Goal: Obtain resource: Download file/media

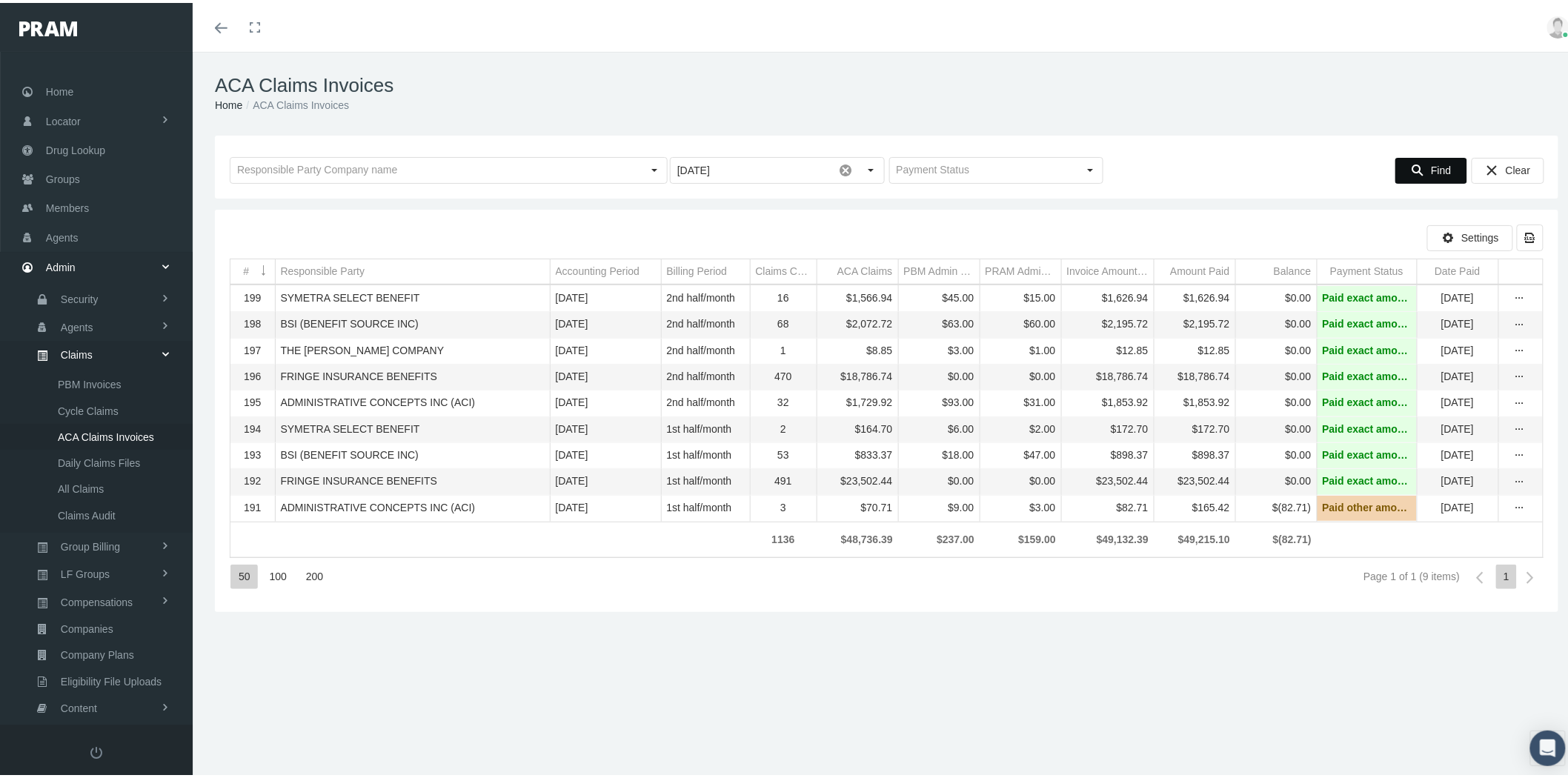
scroll to position [95, 0]
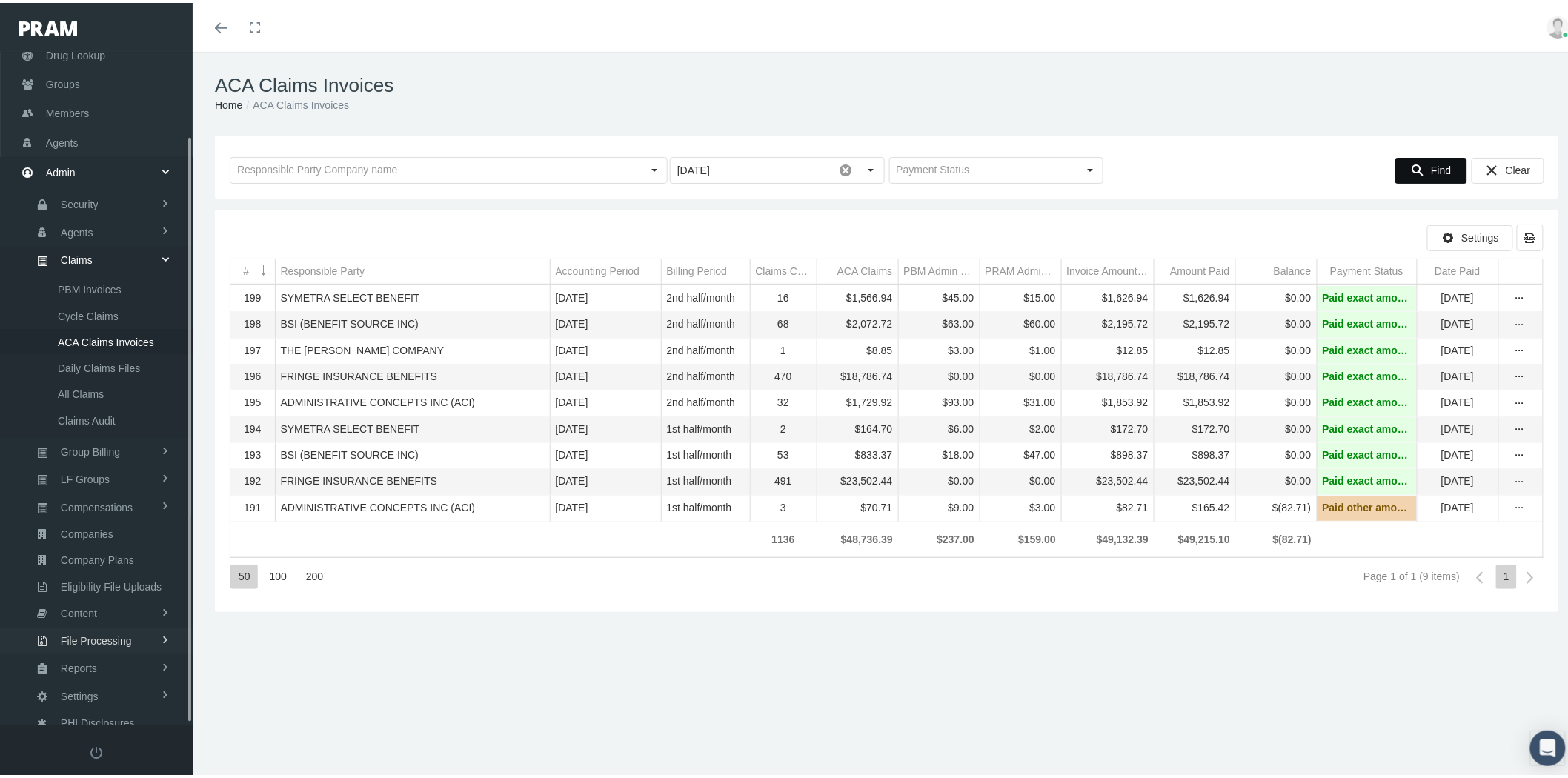
drag, startPoint x: 126, startPoint y: 623, endPoint x: 121, endPoint y: 640, distance: 17.7
click at [126, 625] on span "File Processing" at bounding box center [96, 637] width 71 height 25
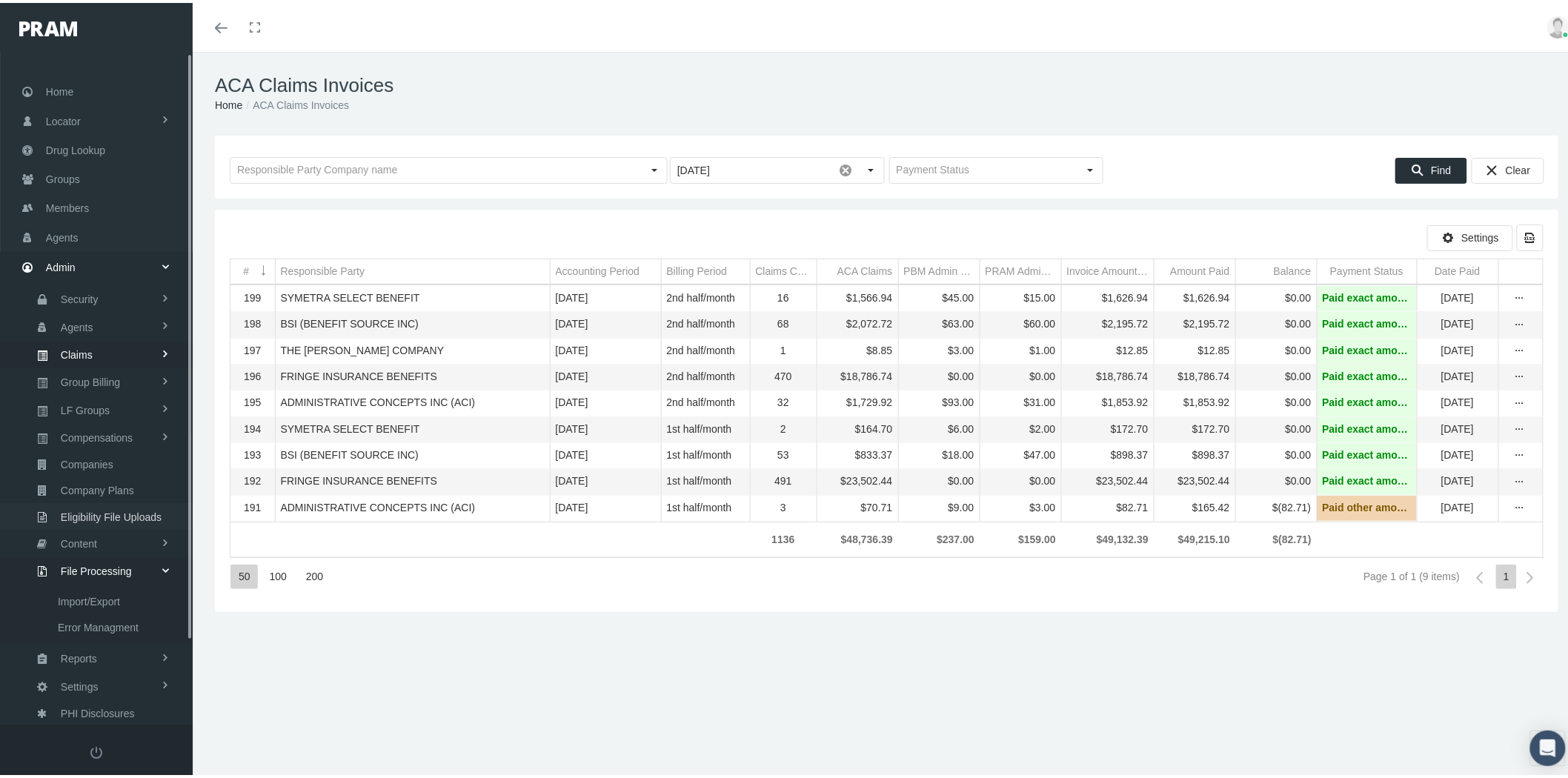
click at [105, 502] on span "Eligibility File Uploads" at bounding box center [111, 514] width 101 height 25
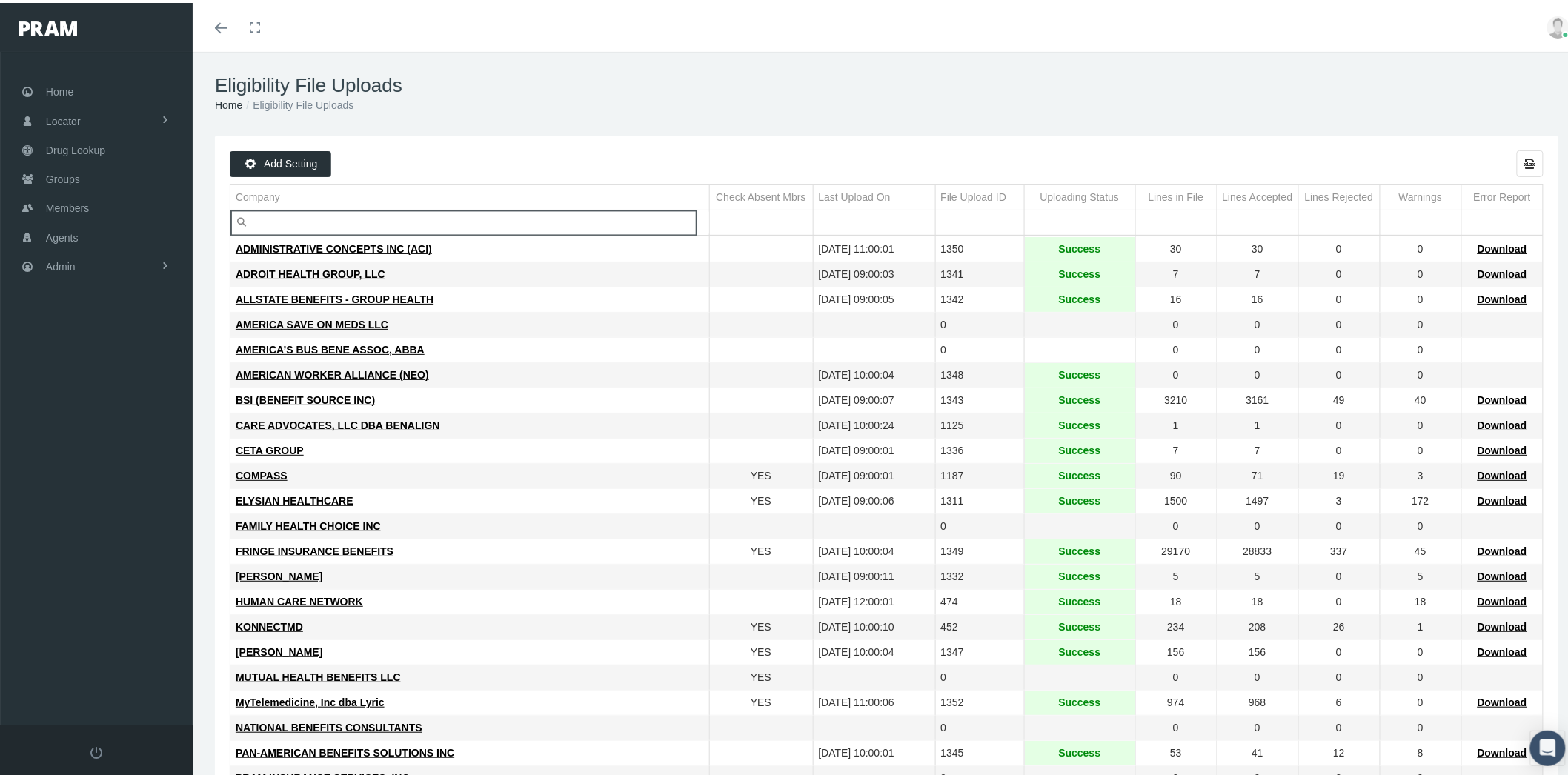
click at [293, 218] on input "Filter cell" at bounding box center [470, 220] width 479 height 25
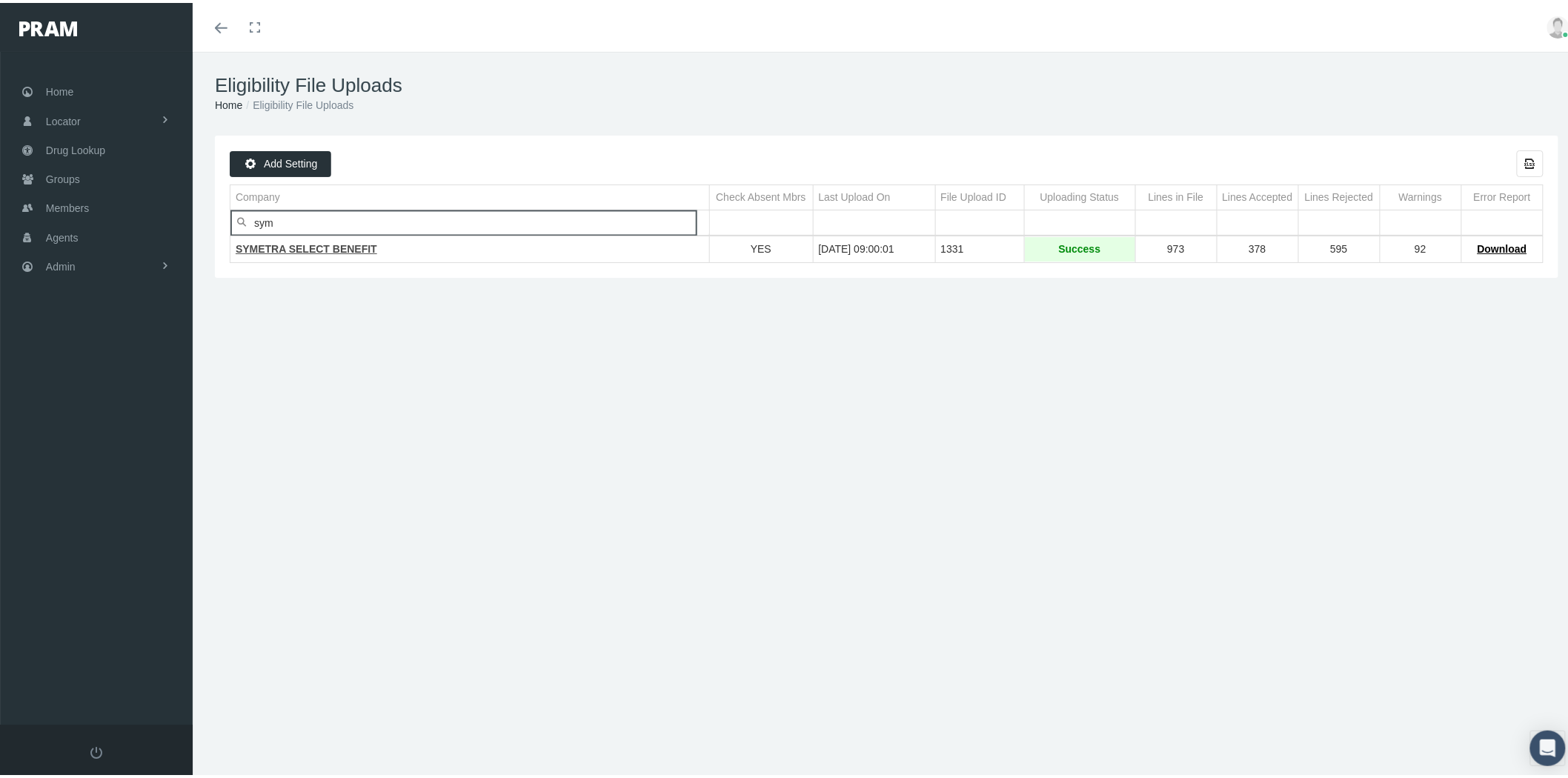
type input "sym"
click at [290, 248] on span "SYMETRA SELECT BENEFIT" at bounding box center [306, 246] width 142 height 12
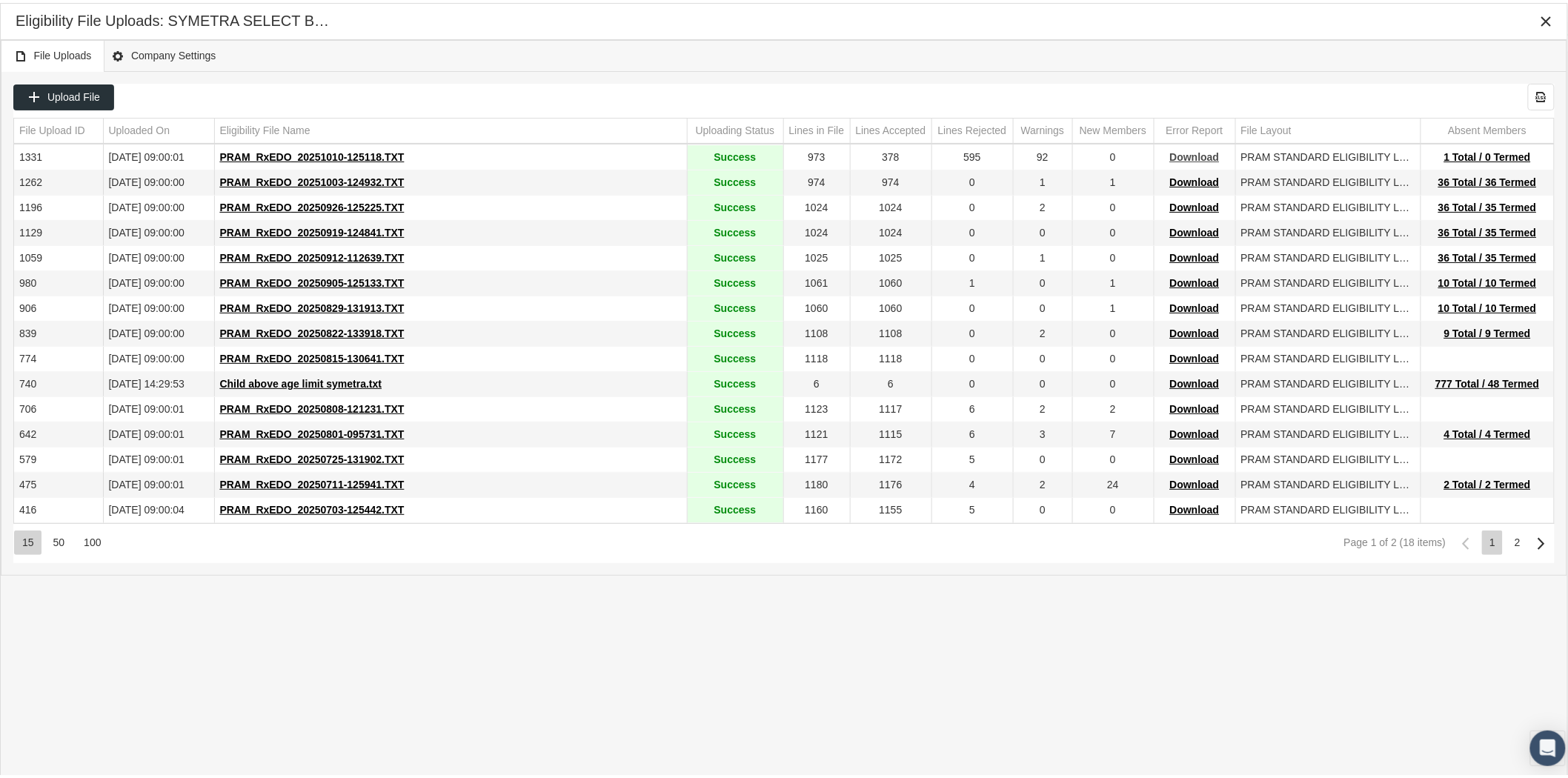
click at [1210, 157] on span "Download" at bounding box center [1195, 154] width 50 height 12
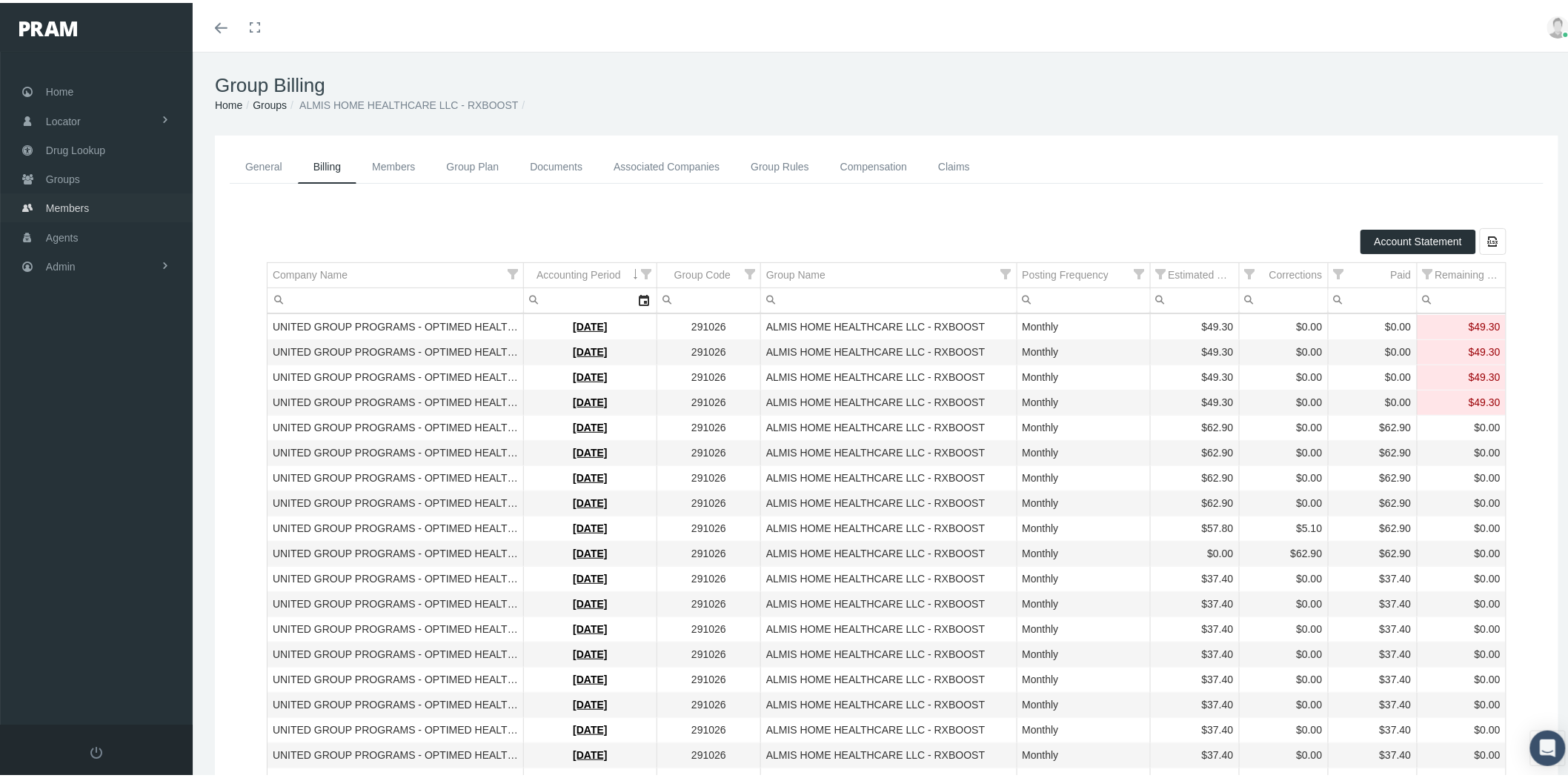
click at [95, 200] on link "Members" at bounding box center [96, 205] width 192 height 29
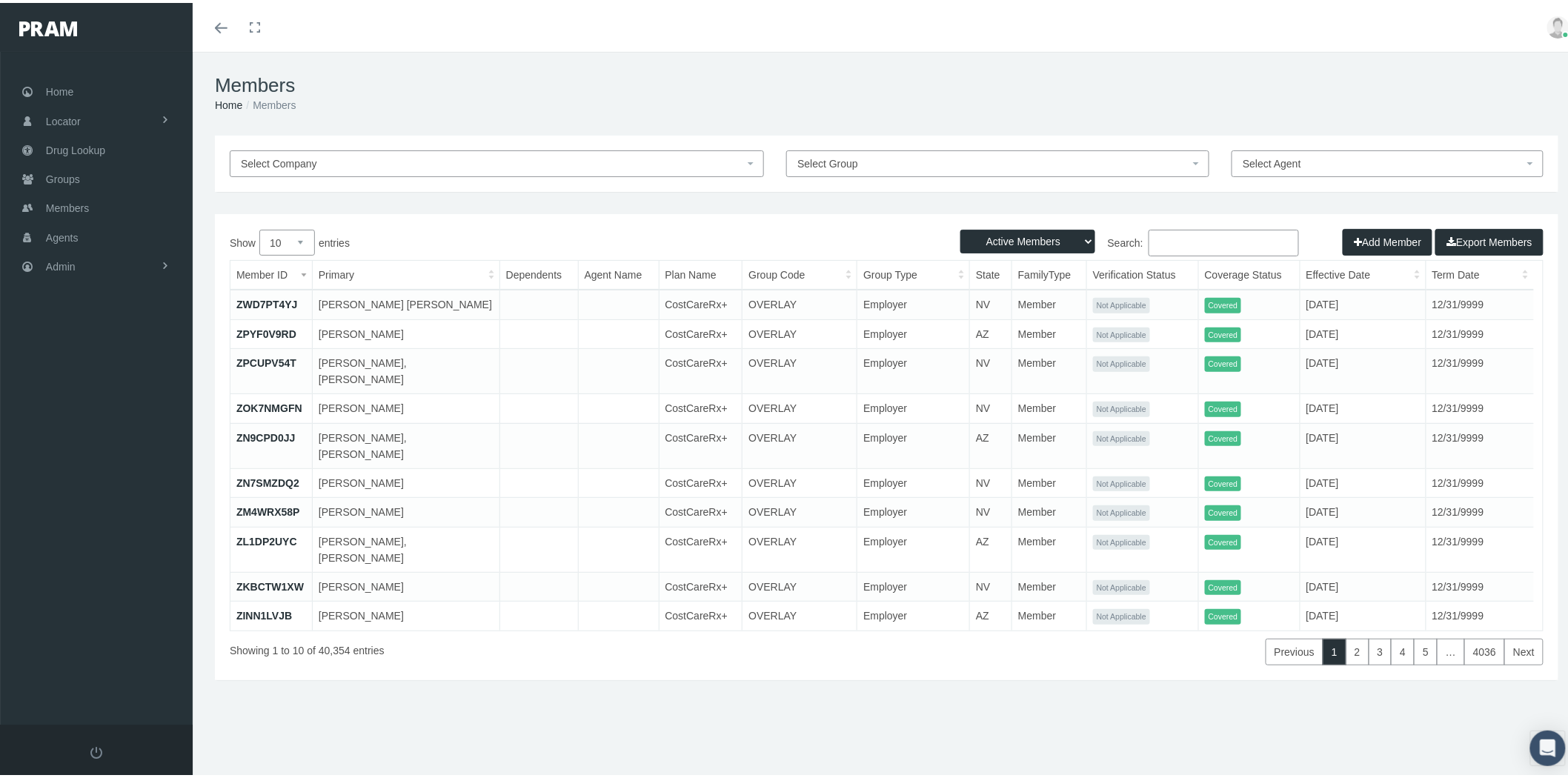
click at [1186, 238] on input "Search:" at bounding box center [1224, 240] width 151 height 26
type input "rmr"
drag, startPoint x: 1204, startPoint y: 232, endPoint x: 1136, endPoint y: 239, distance: 68.4
click at [1136, 236] on label "Search: rmr" at bounding box center [1093, 240] width 413 height 26
click at [76, 172] on span "Groups" at bounding box center [63, 175] width 34 height 28
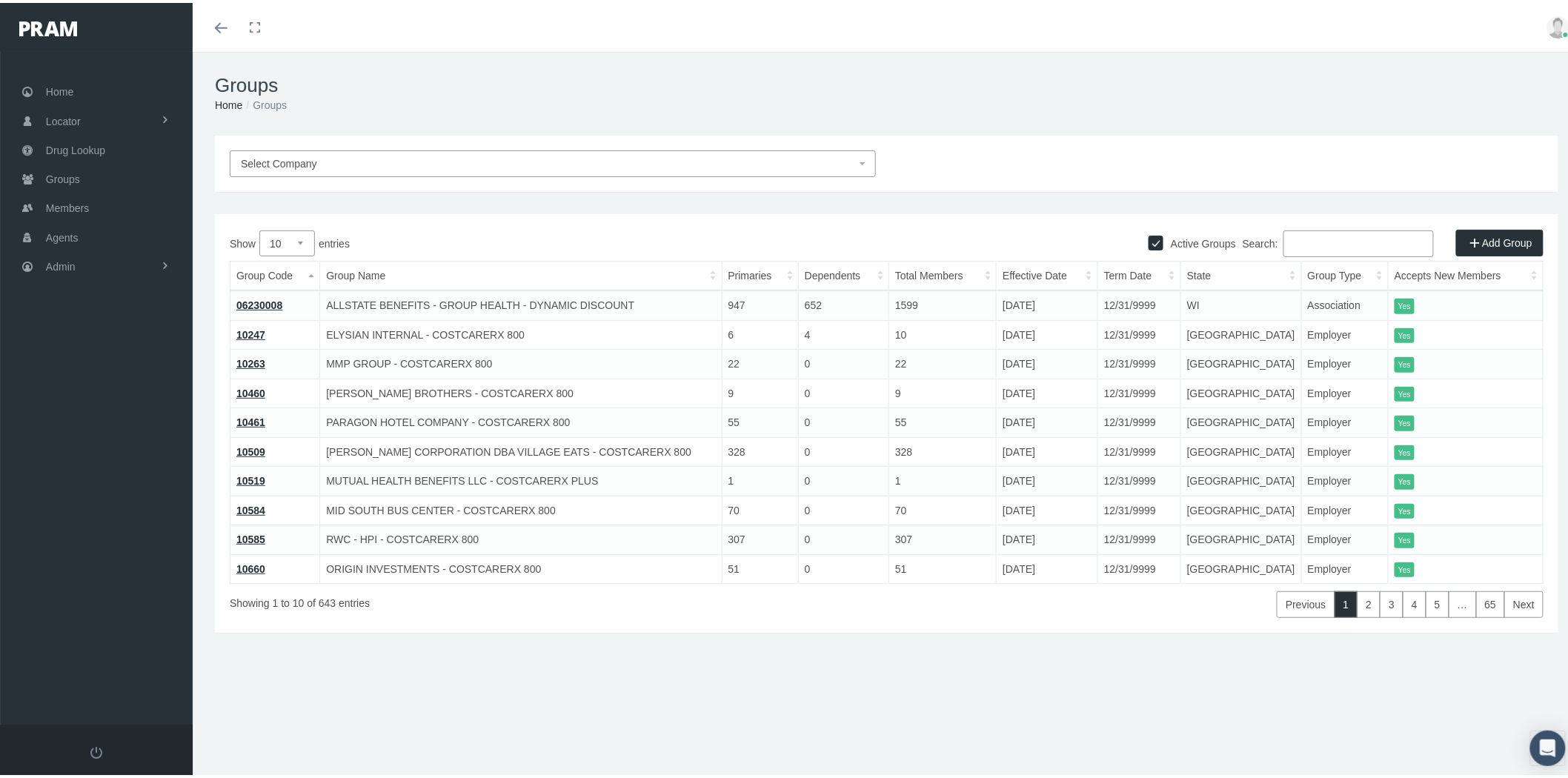
click at [1325, 245] on input "Search:" at bounding box center [1359, 240] width 151 height 26
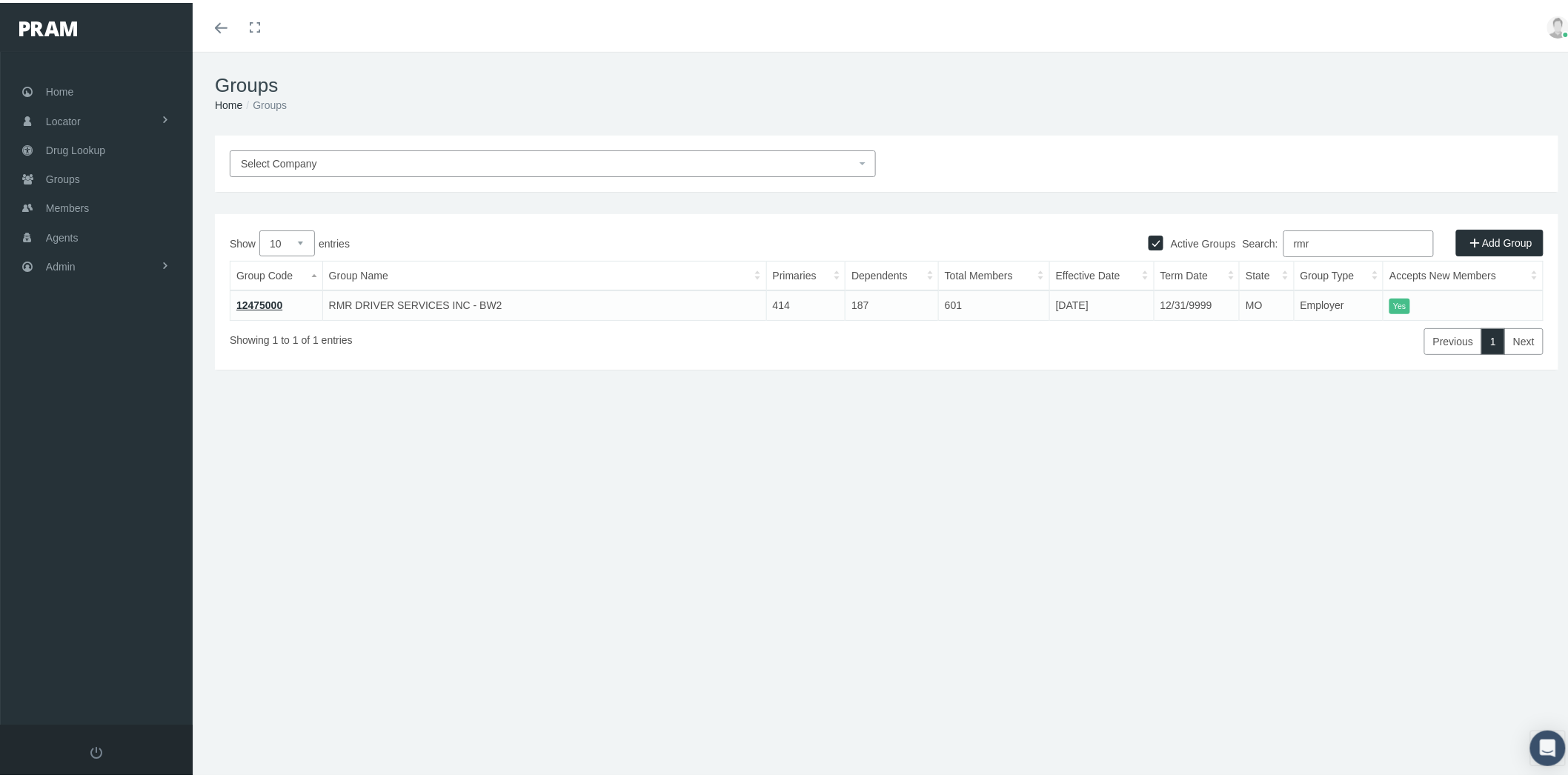
type input "rmr"
